Goal: Task Accomplishment & Management: Use online tool/utility

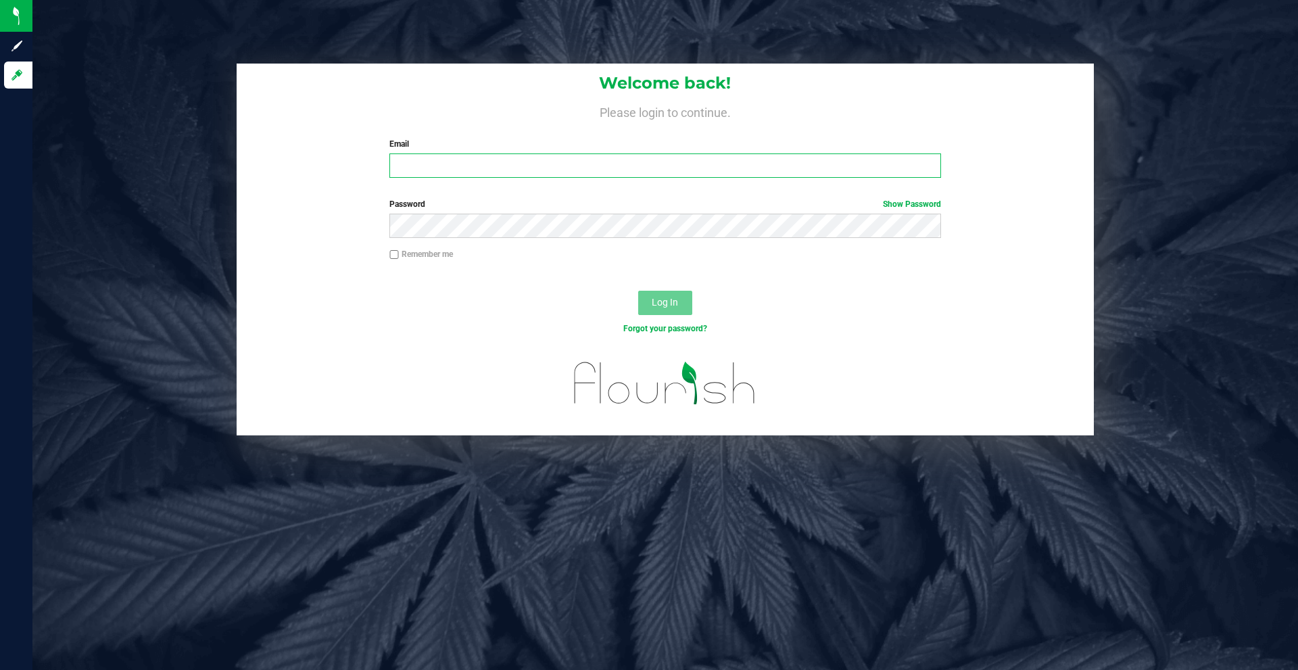
click at [486, 164] on input "Email" at bounding box center [664, 165] width 551 height 24
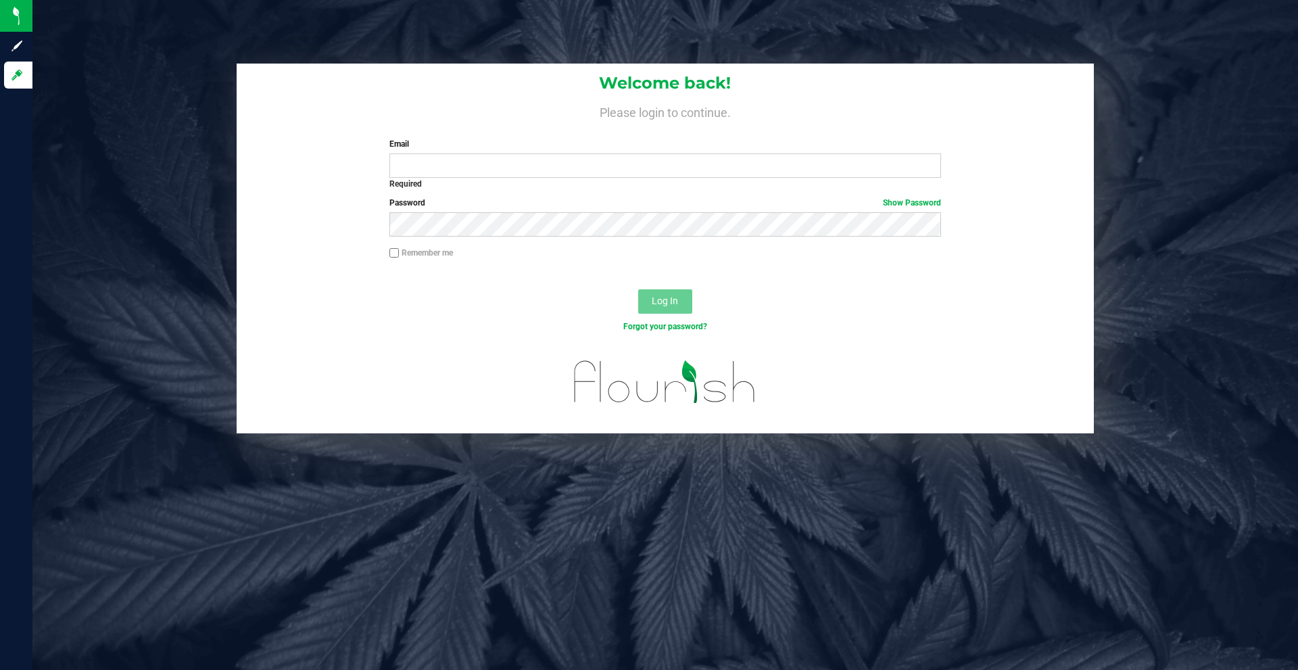
click at [451, 129] on div "Welcome back! Please login to continue. Email Required Please format your email…" at bounding box center [665, 126] width 857 height 124
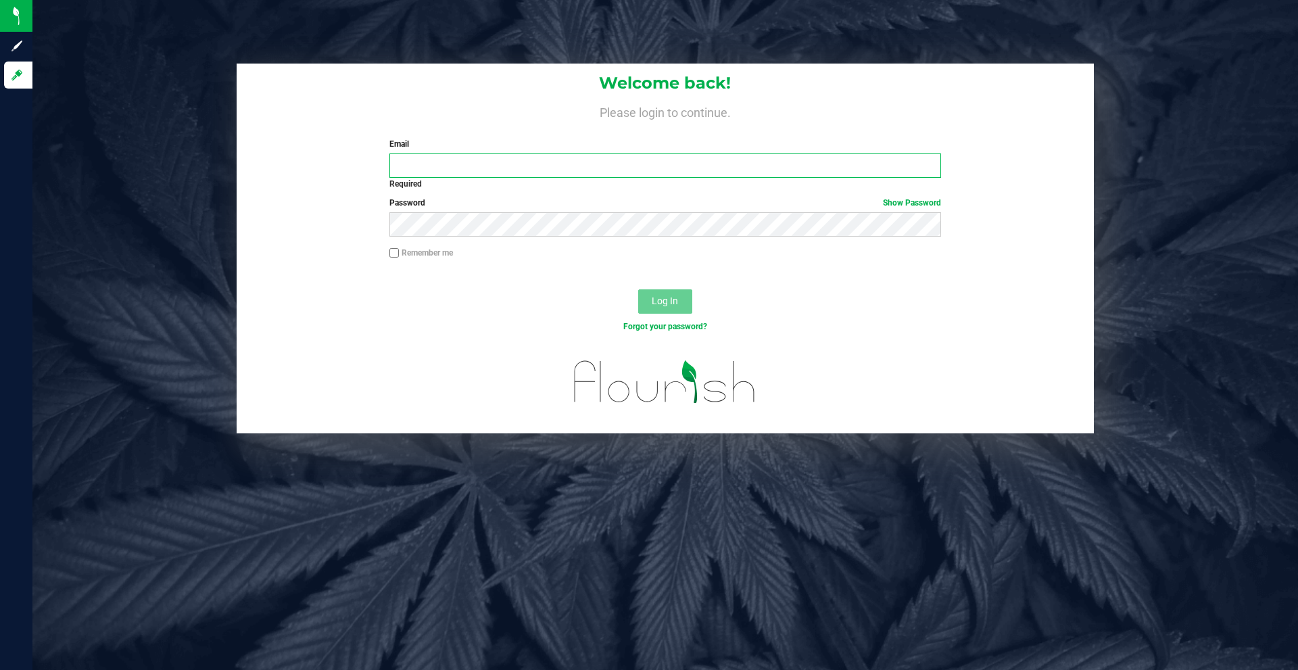
click at [454, 167] on input "Email" at bounding box center [664, 165] width 551 height 24
type input "[EMAIL_ADDRESS][DOMAIN_NAME]"
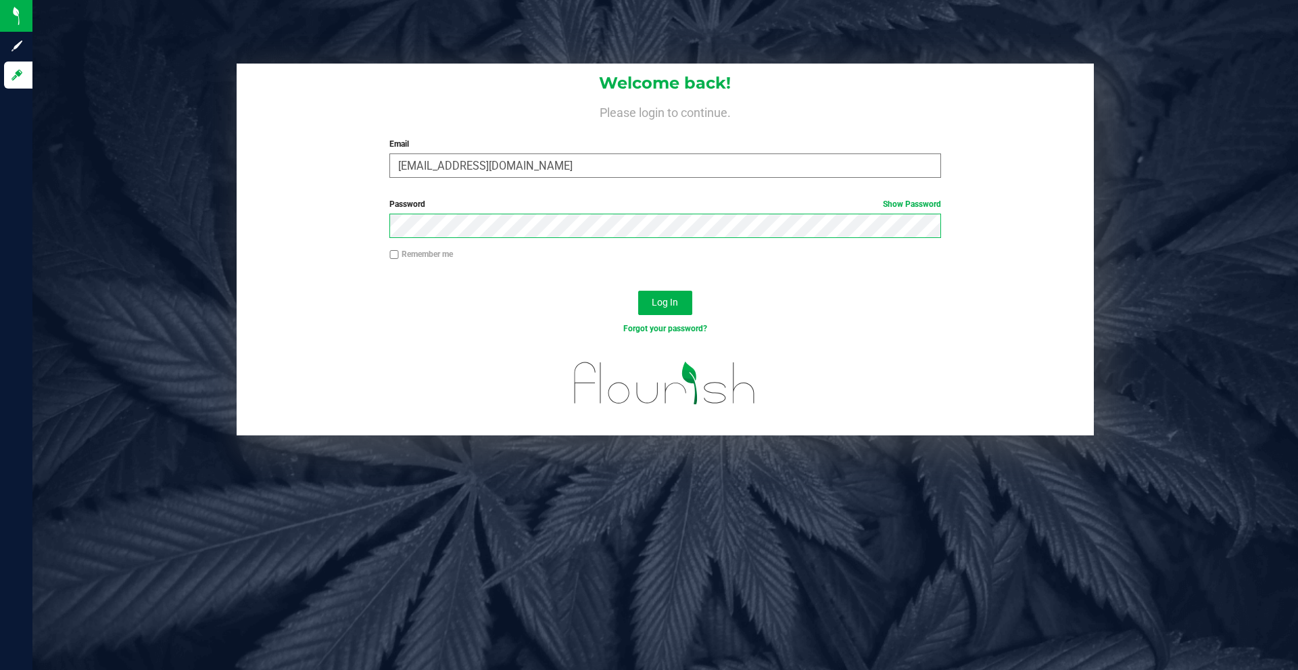
click at [638, 291] on button "Log In" at bounding box center [665, 303] width 54 height 24
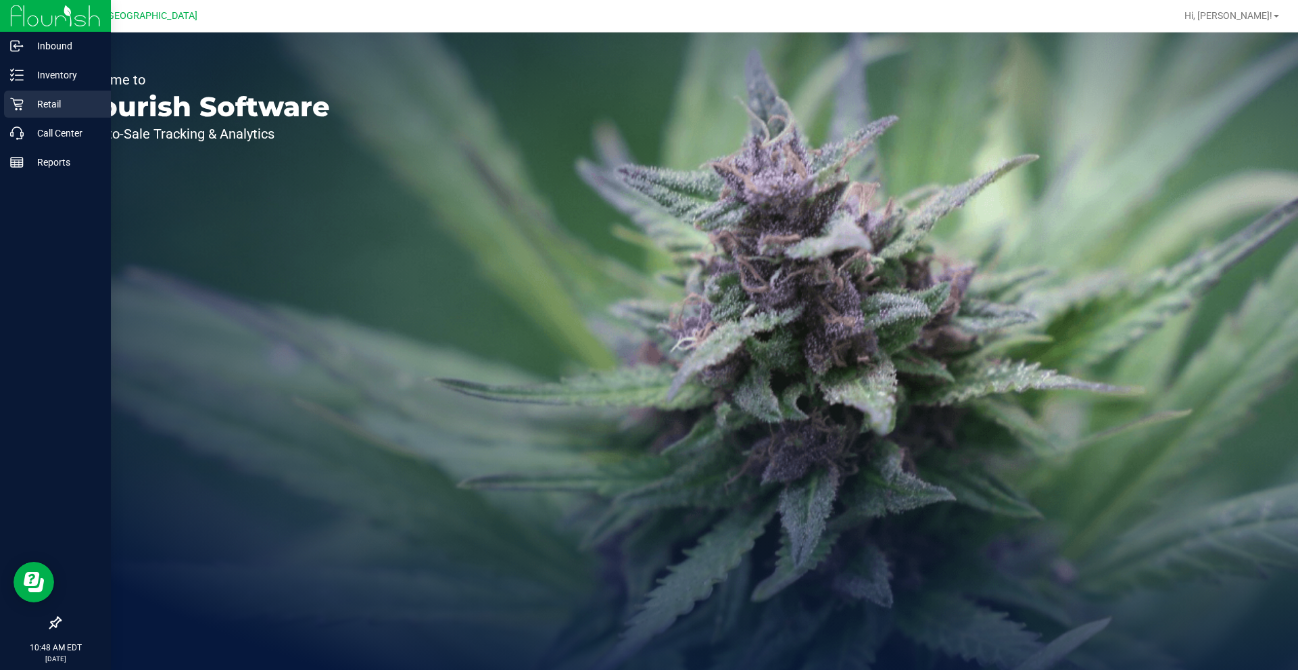
click at [31, 103] on p "Retail" at bounding box center [64, 104] width 81 height 16
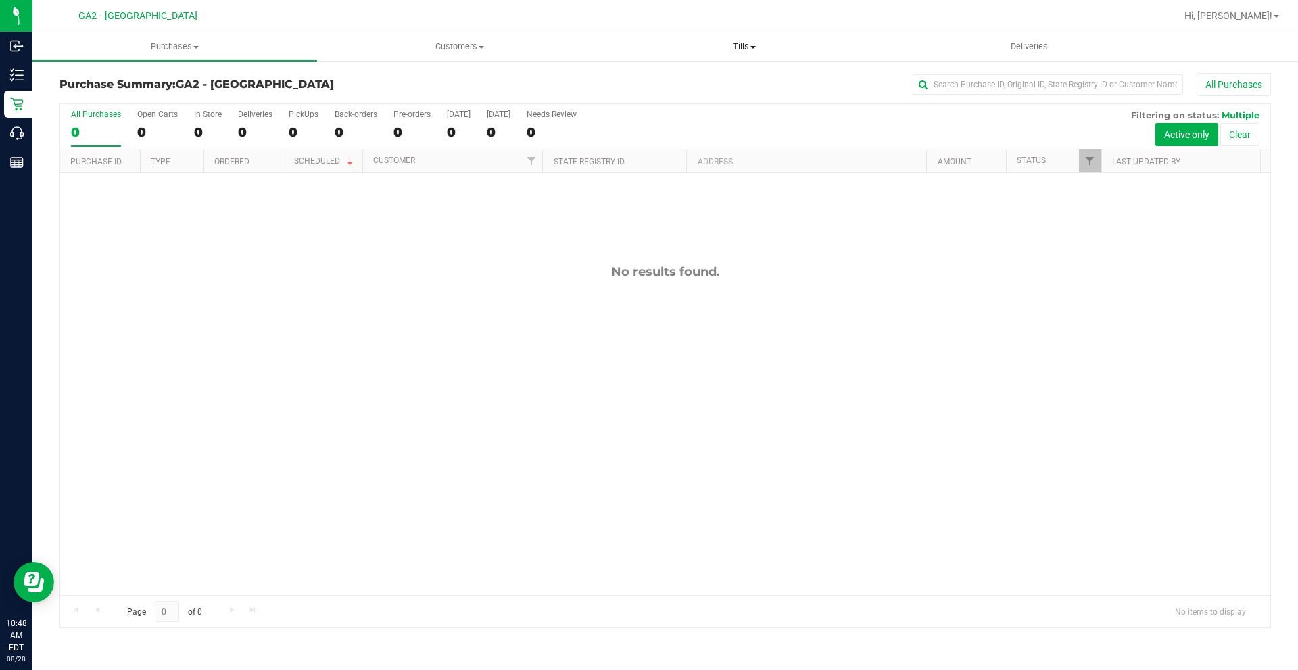
click at [740, 46] on span "Tills" at bounding box center [743, 47] width 283 height 12
click at [698, 76] on li "Manage tills" at bounding box center [744, 82] width 285 height 16
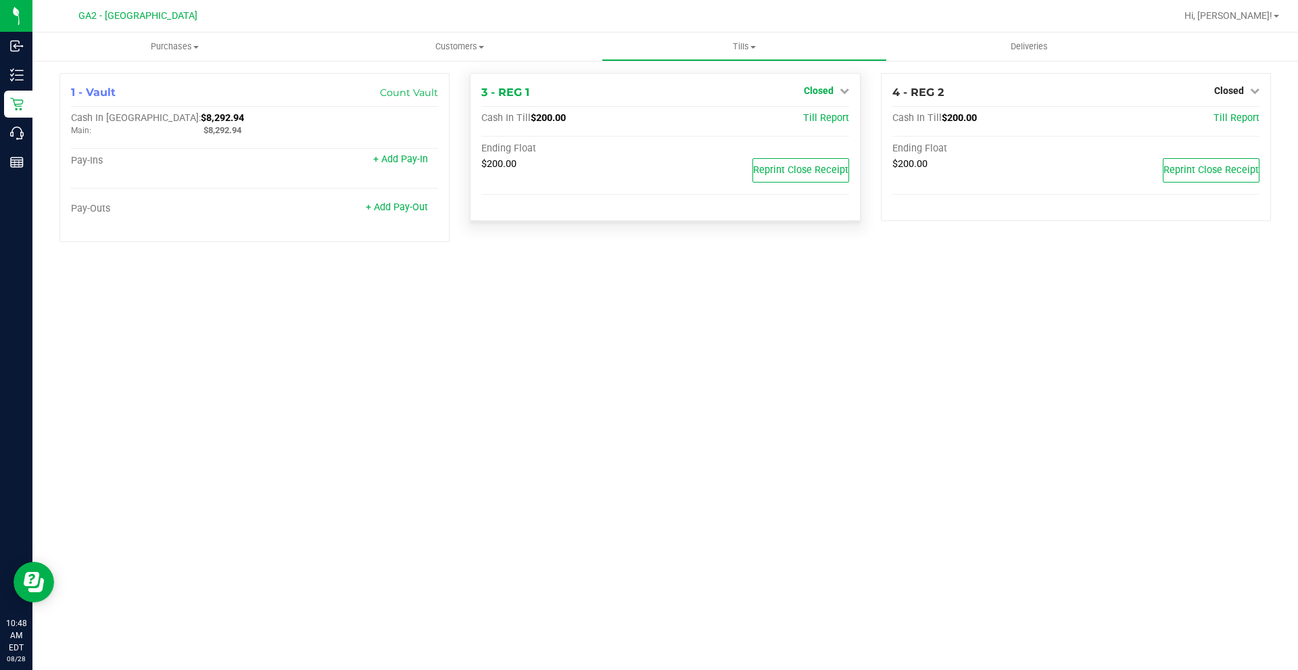
click at [825, 88] on span "Closed" at bounding box center [819, 90] width 30 height 11
click at [836, 121] on link "Open Till" at bounding box center [818, 119] width 36 height 11
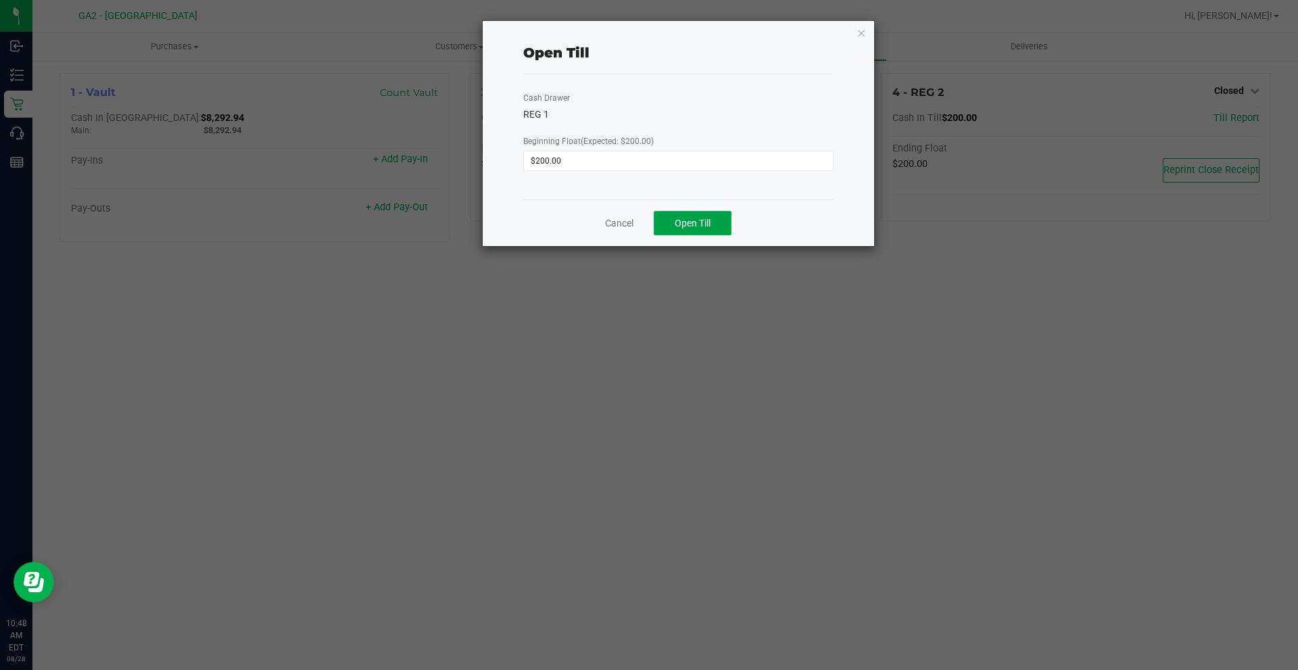
click at [675, 222] on span "Open Till" at bounding box center [693, 223] width 36 height 11
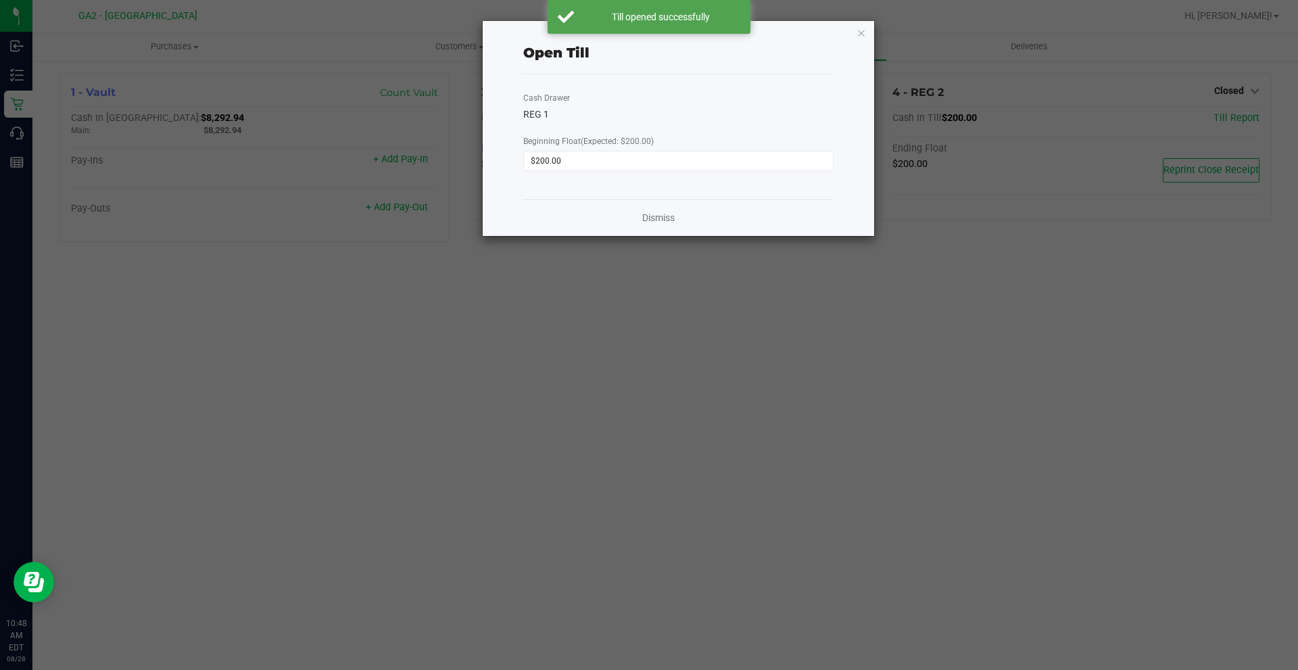
click at [855, 33] on div "Open Till Cash Drawer REG 1 Beginning Float (Expected: $200.00) $200.00 Dismiss" at bounding box center [678, 128] width 391 height 215
click at [863, 34] on icon "button" at bounding box center [861, 32] width 9 height 16
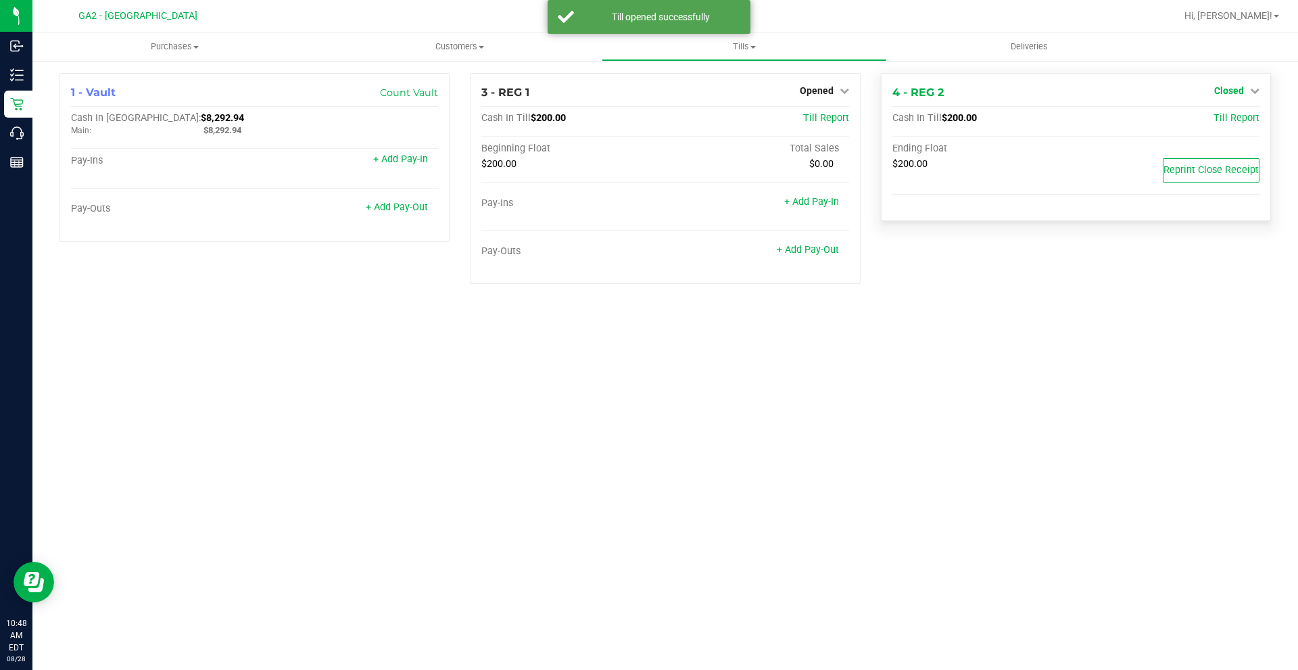
click at [1238, 92] on span "Closed" at bounding box center [1229, 90] width 30 height 11
click at [1231, 119] on link "Open Till" at bounding box center [1229, 119] width 36 height 11
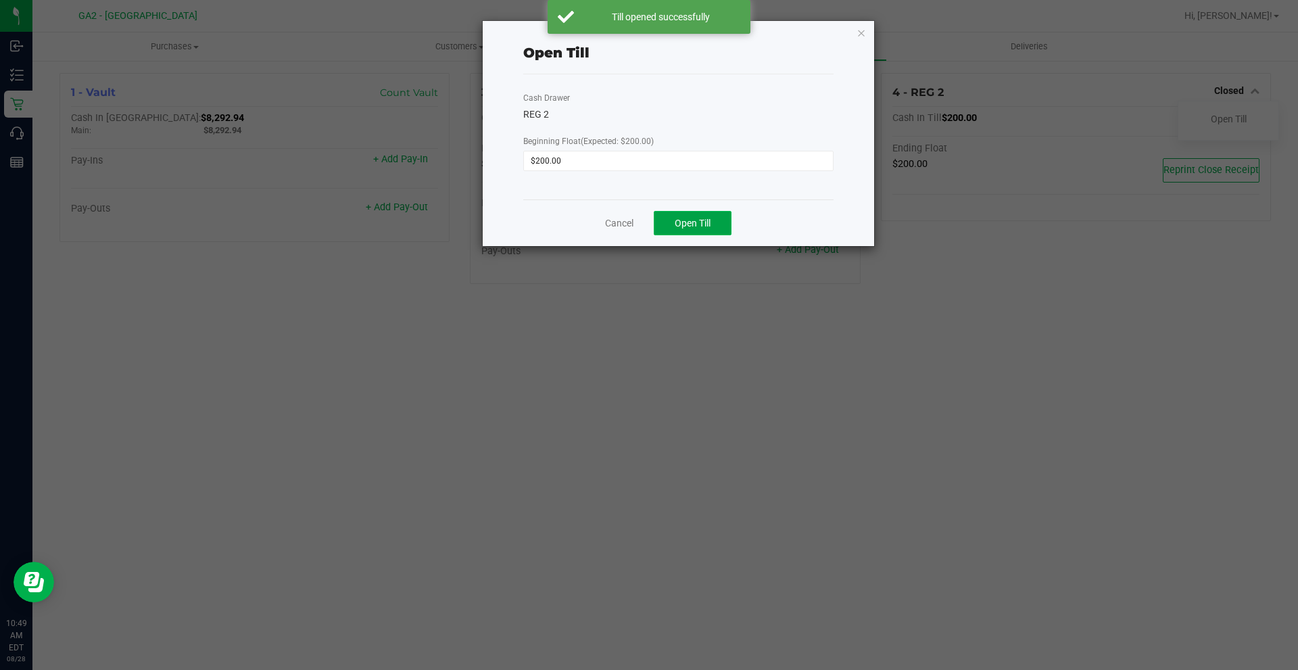
click at [685, 214] on button "Open Till" at bounding box center [693, 223] width 78 height 24
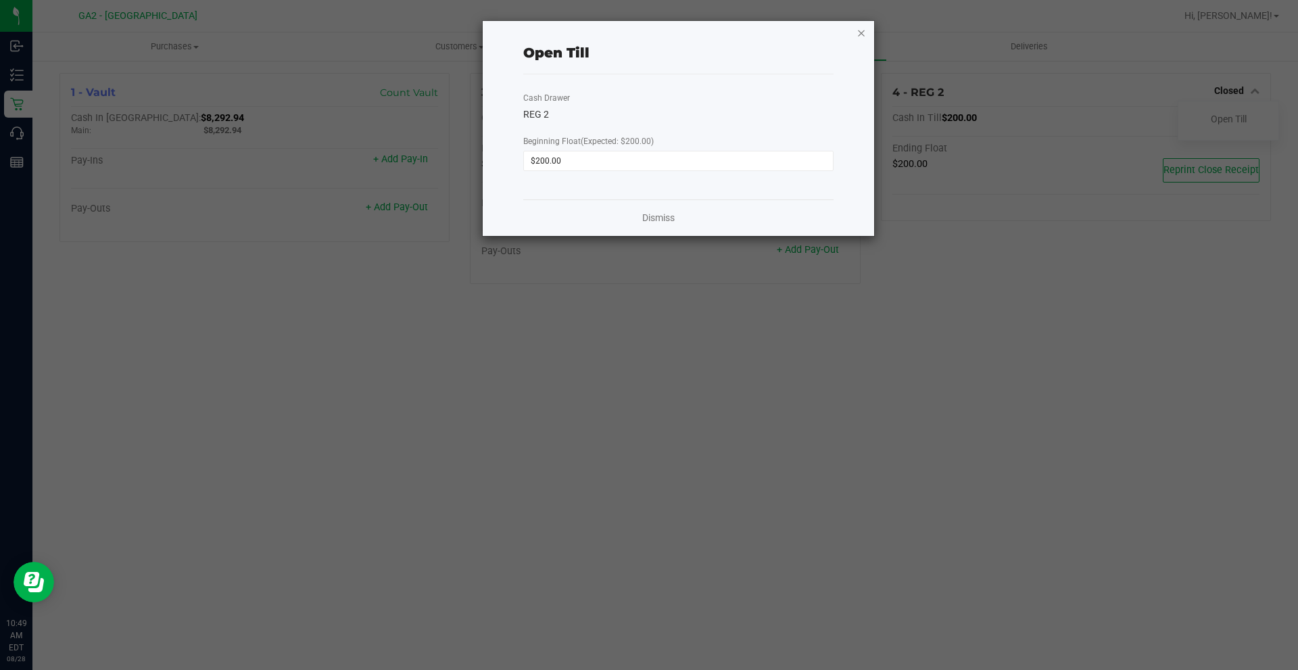
click at [865, 36] on icon "button" at bounding box center [861, 32] width 9 height 16
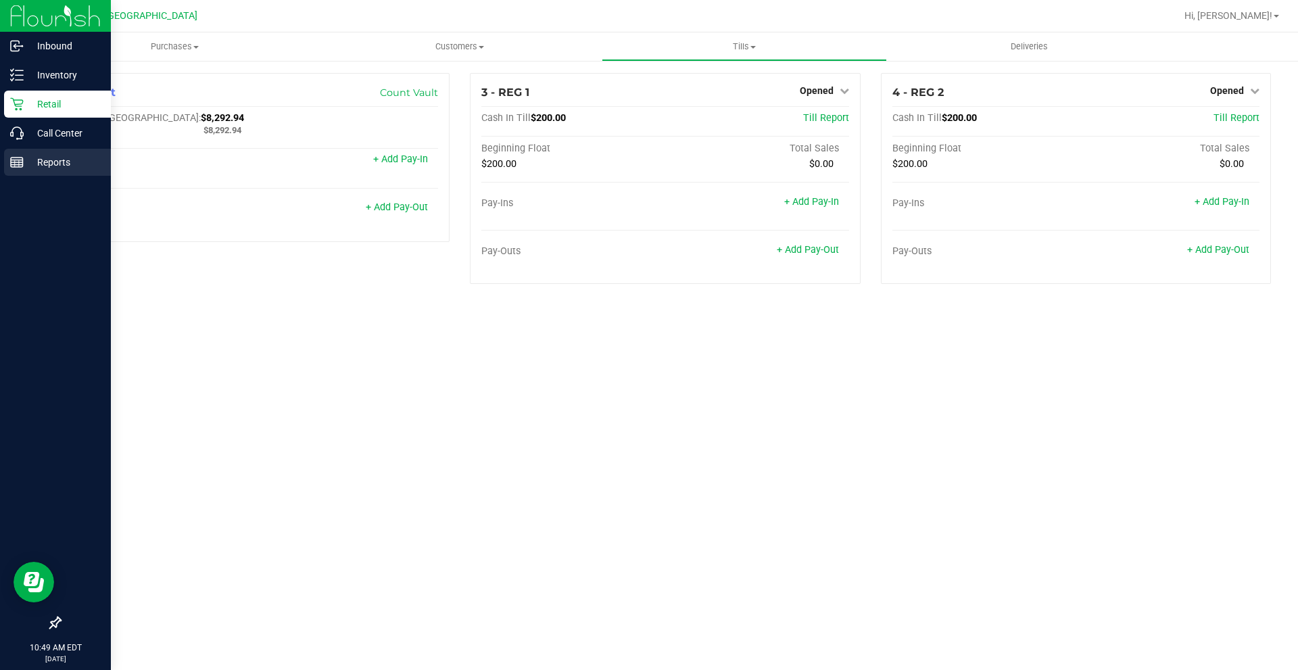
click at [9, 168] on div "Reports" at bounding box center [57, 162] width 107 height 27
